Goal: Communication & Community: Answer question/provide support

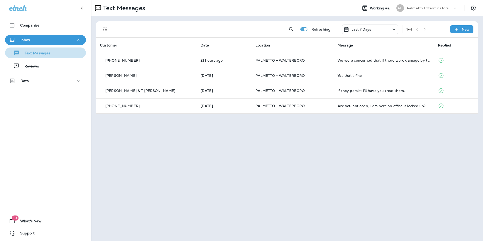
click at [58, 52] on div "Text Messages" at bounding box center [45, 53] width 77 height 8
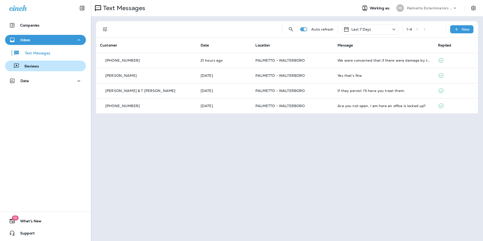
click at [51, 69] on div "Reviews" at bounding box center [45, 66] width 77 height 8
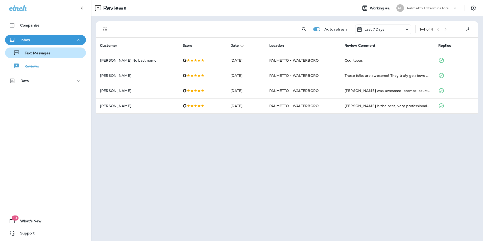
click at [48, 56] on div "Text Messages" at bounding box center [28, 53] width 43 height 8
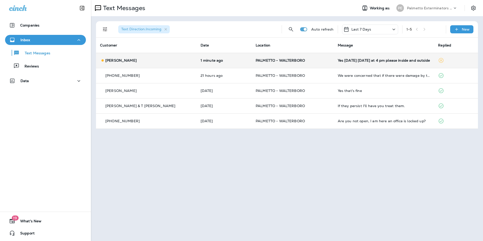
click at [333, 62] on td "Yes [DATE] [DATE] at 4 pm please inside and outside" at bounding box center [383, 60] width 100 height 15
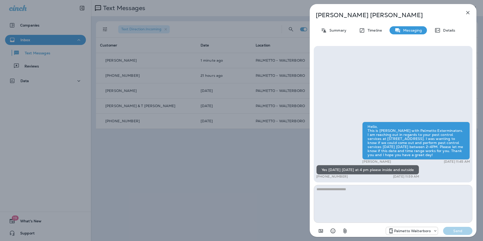
click at [471, 13] on button "button" at bounding box center [467, 13] width 10 height 10
